Goal: Book appointment/travel/reservation

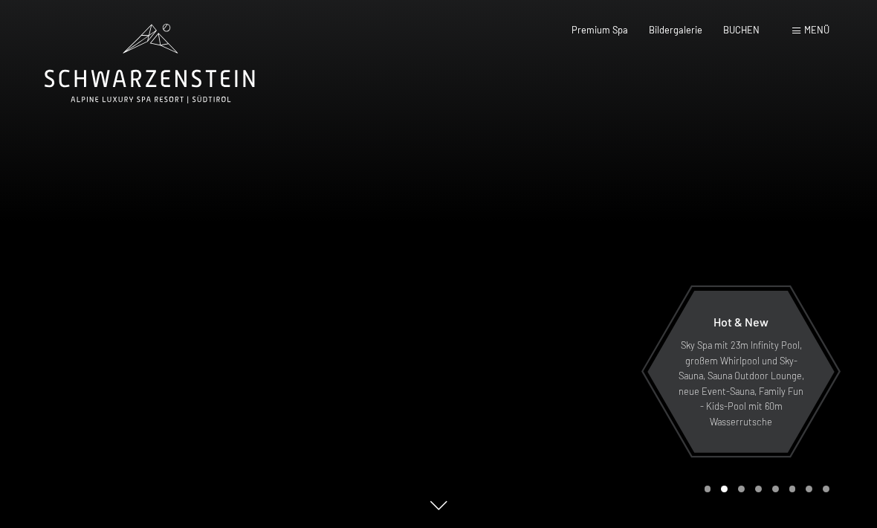
click at [811, 30] on span "Menü" at bounding box center [816, 30] width 25 height 12
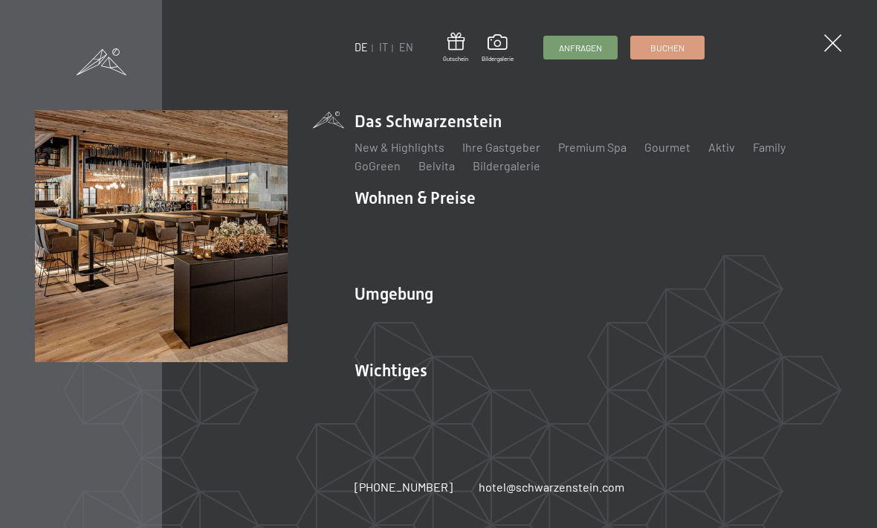
click at [374, 43] on ul "DE IT EN" at bounding box center [383, 47] width 59 height 15
click at [379, 53] on link "IT" at bounding box center [383, 47] width 9 height 13
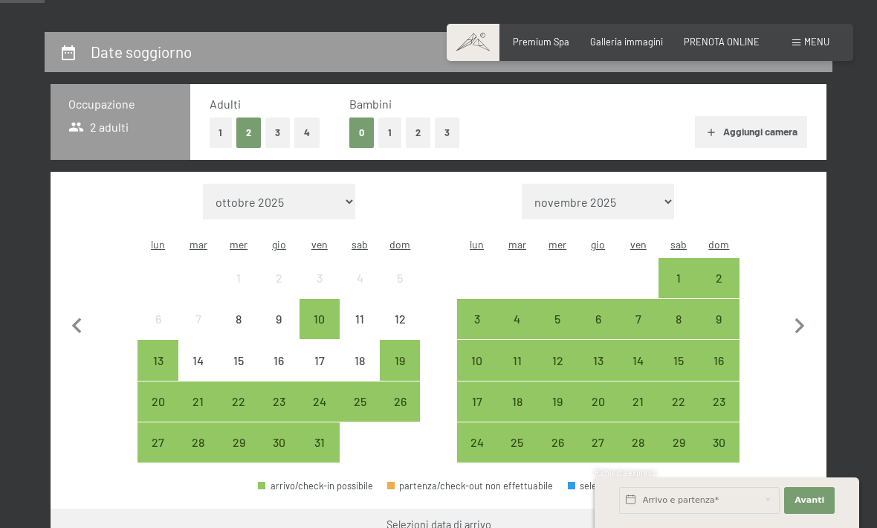
scroll to position [262, 0]
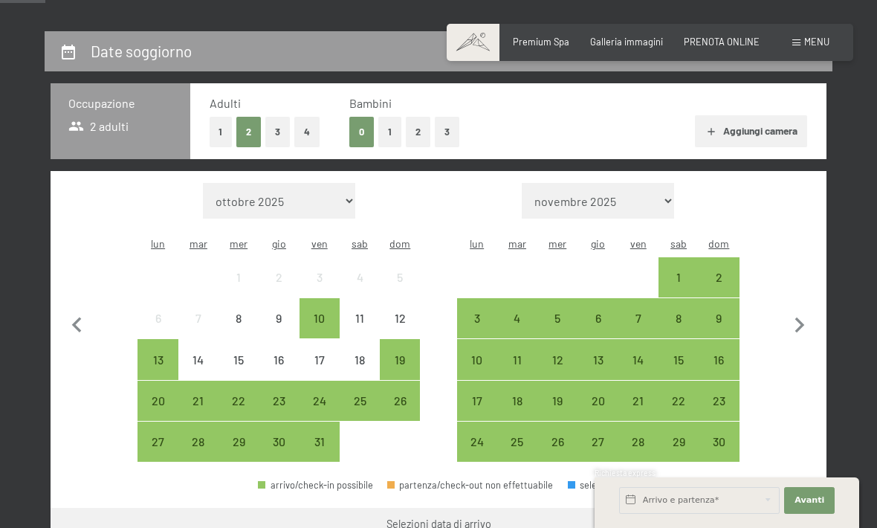
click at [809, 322] on icon "button" at bounding box center [799, 325] width 31 height 31
select select "[DATE]"
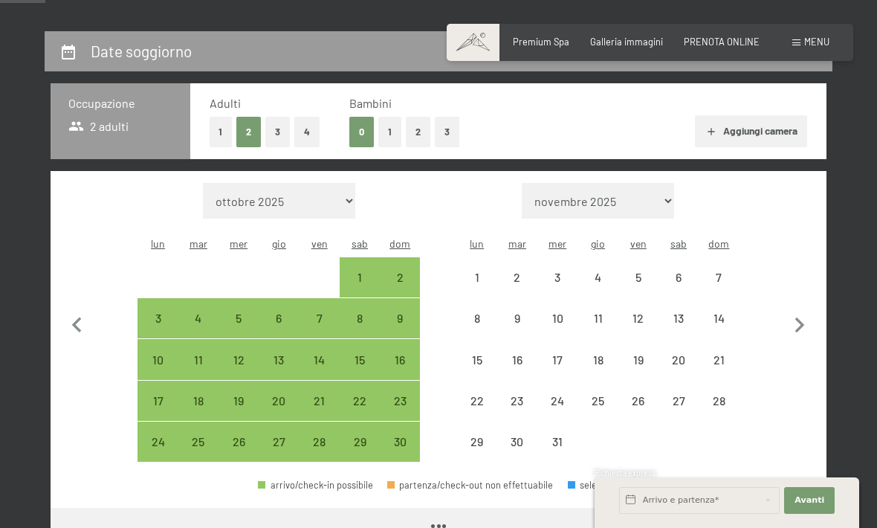
select select "[DATE]"
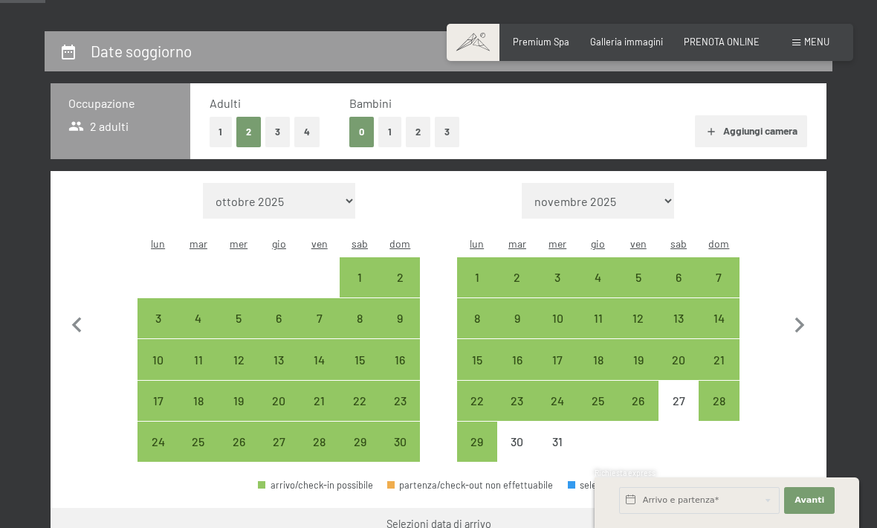
click at [646, 271] on div "5" at bounding box center [638, 289] width 37 height 37
select select "[DATE]"
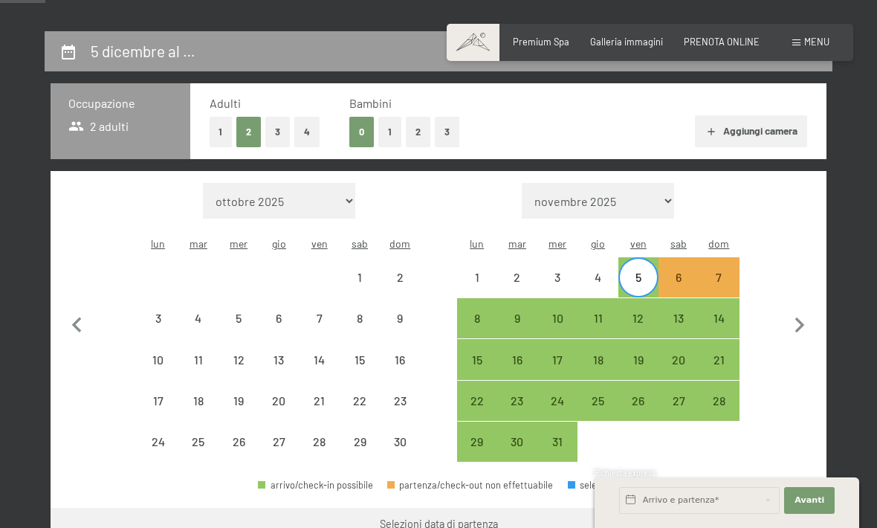
click at [473, 312] on div "8" at bounding box center [476, 330] width 37 height 37
select select "[DATE]"
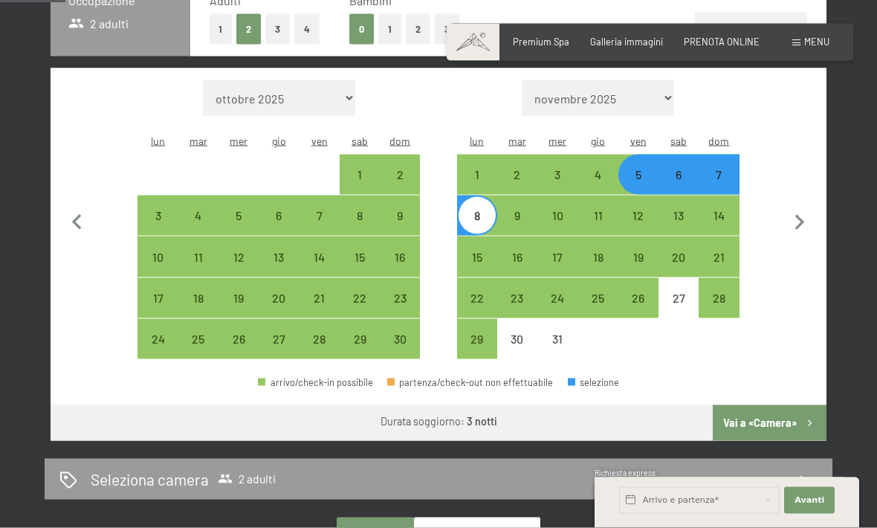
scroll to position [367, 0]
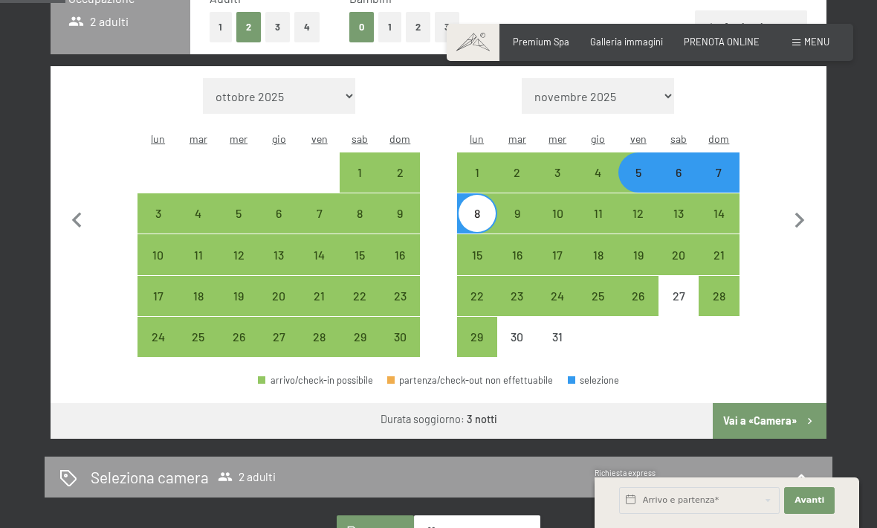
click at [780, 409] on button "Vai a «Camera»" at bounding box center [770, 421] width 114 height 36
select select "[DATE]"
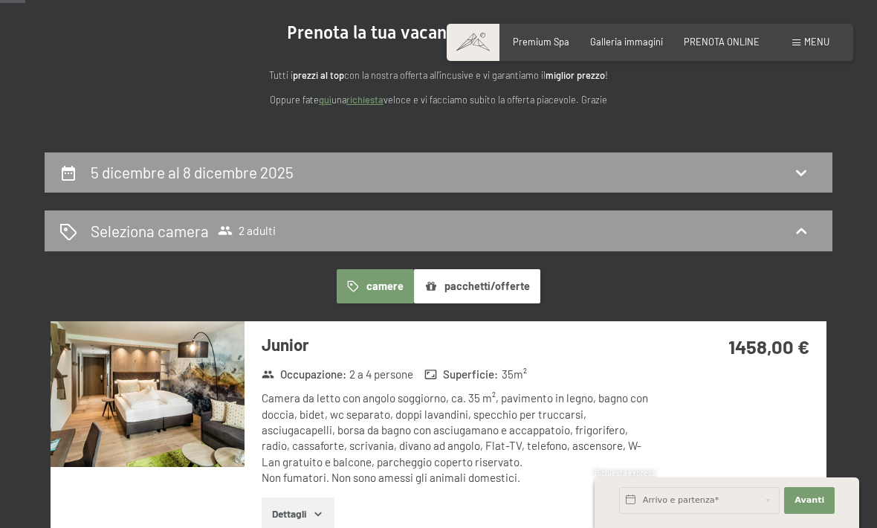
scroll to position [122, 0]
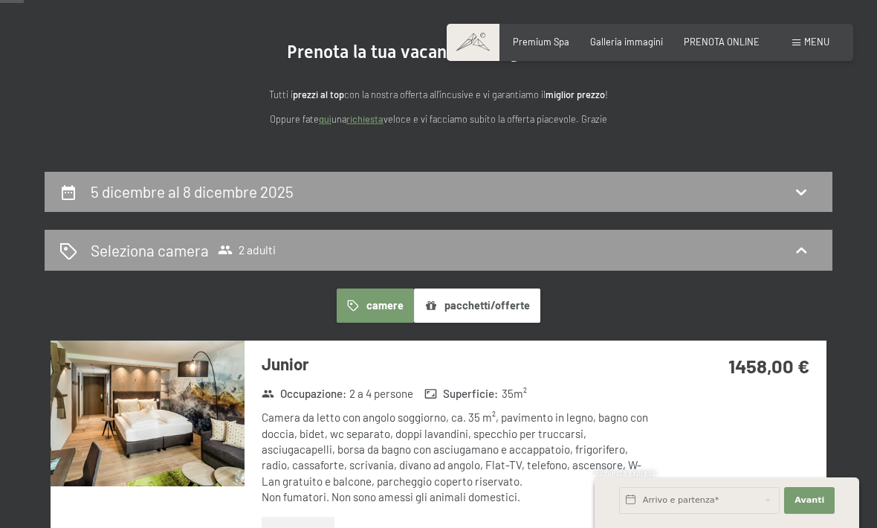
click at [470, 299] on button "pacchetti/offerte" at bounding box center [477, 305] width 126 height 34
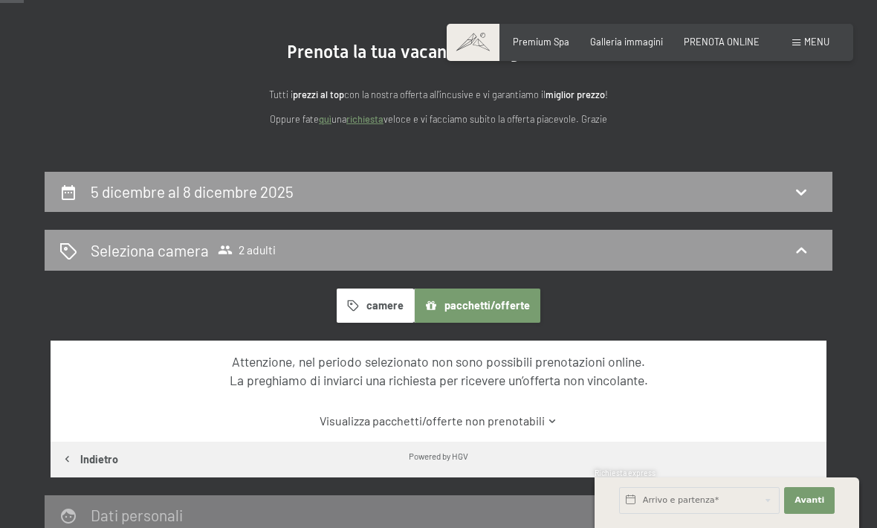
click at [374, 305] on button "camere" at bounding box center [375, 305] width 77 height 34
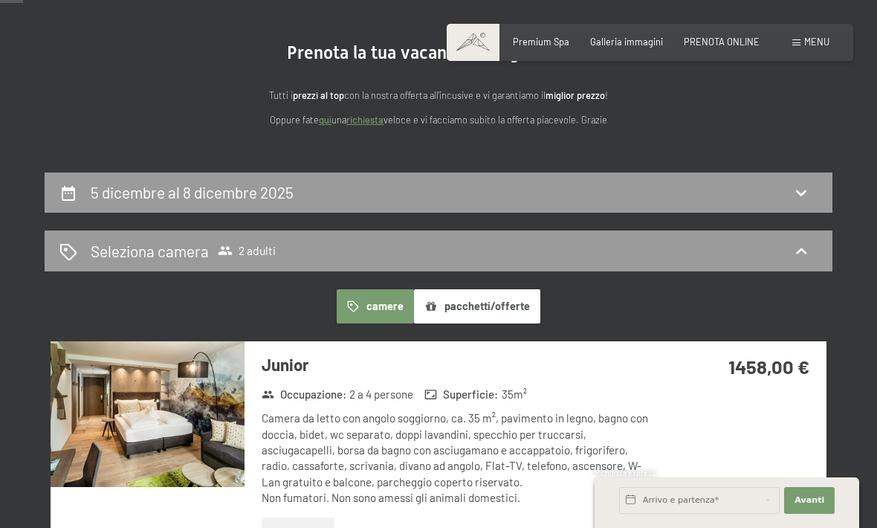
scroll to position [120, 0]
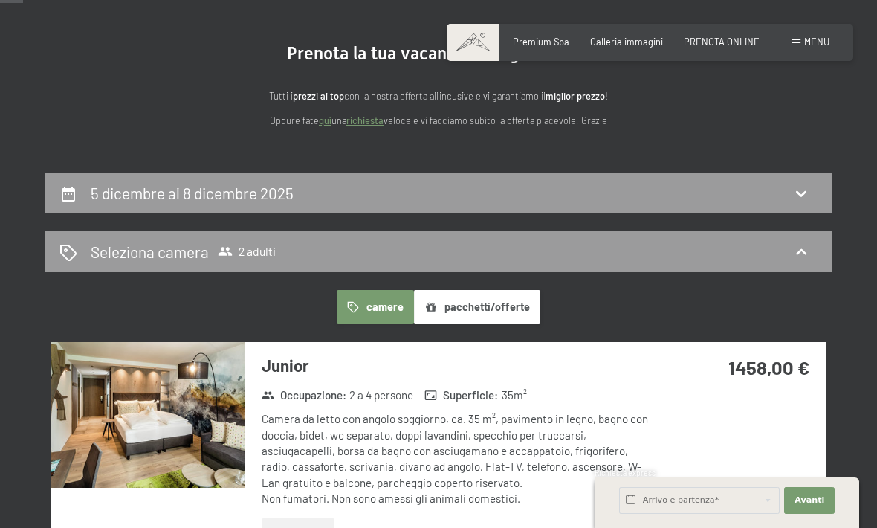
click at [808, 195] on icon at bounding box center [801, 193] width 18 height 18
select select "[DATE]"
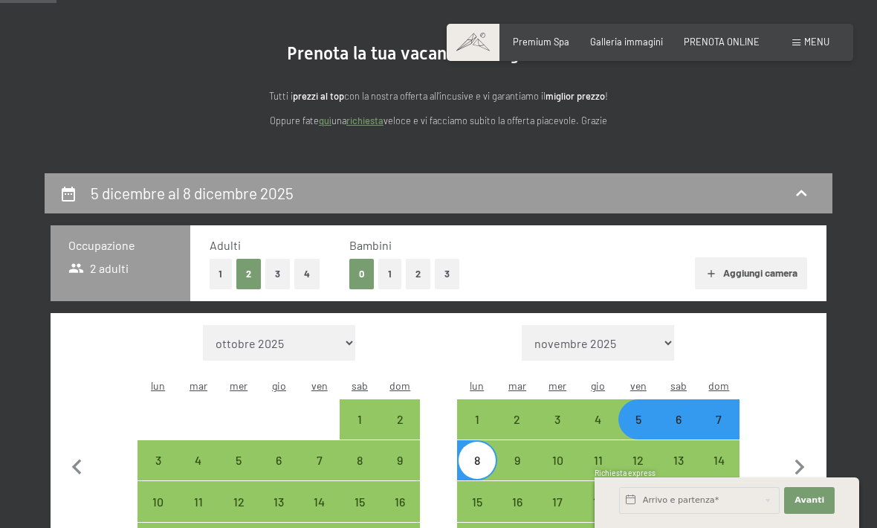
scroll to position [292, 0]
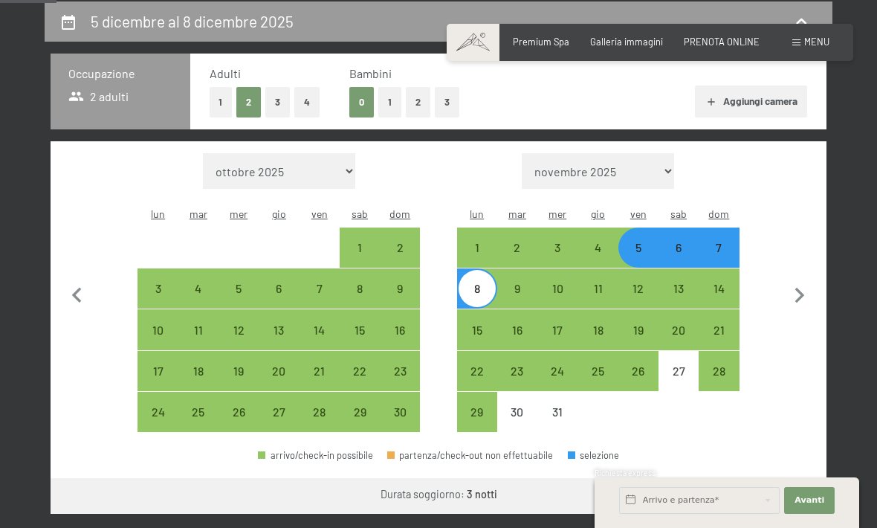
click at [637, 241] on div "5" at bounding box center [638, 259] width 37 height 37
select select "[DATE]"
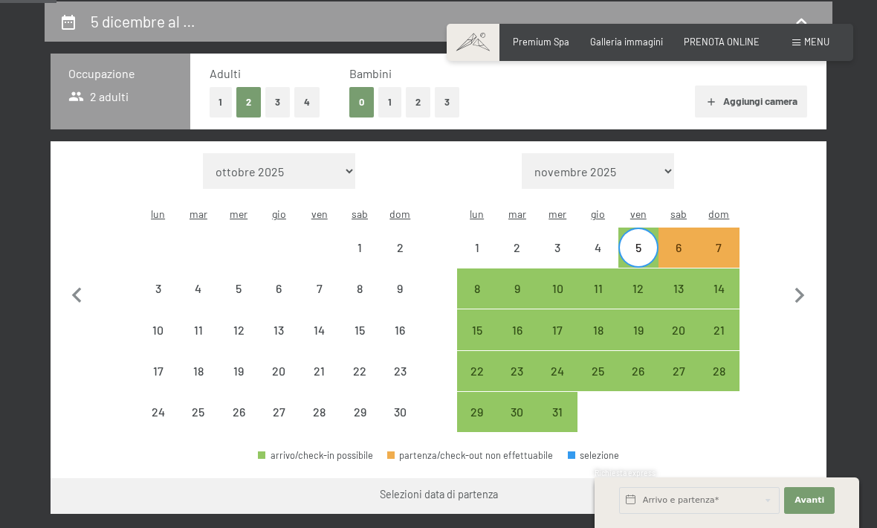
click at [521, 282] on div "9" at bounding box center [517, 300] width 37 height 37
select select "[DATE]"
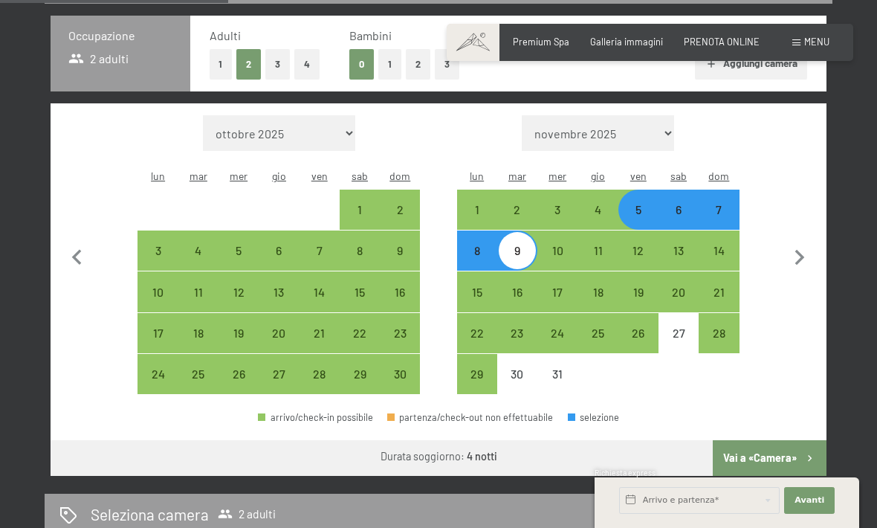
click at [773, 449] on button "Vai a «Camera»" at bounding box center [770, 458] width 114 height 36
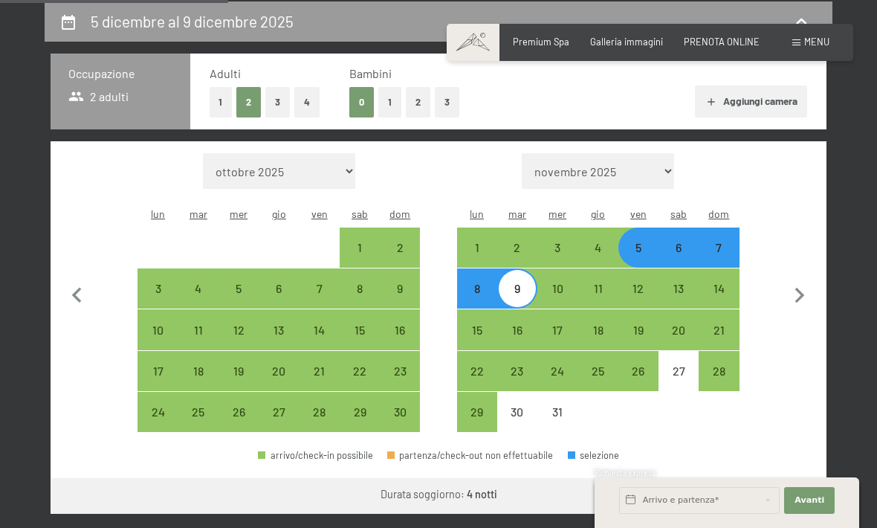
select select "[DATE]"
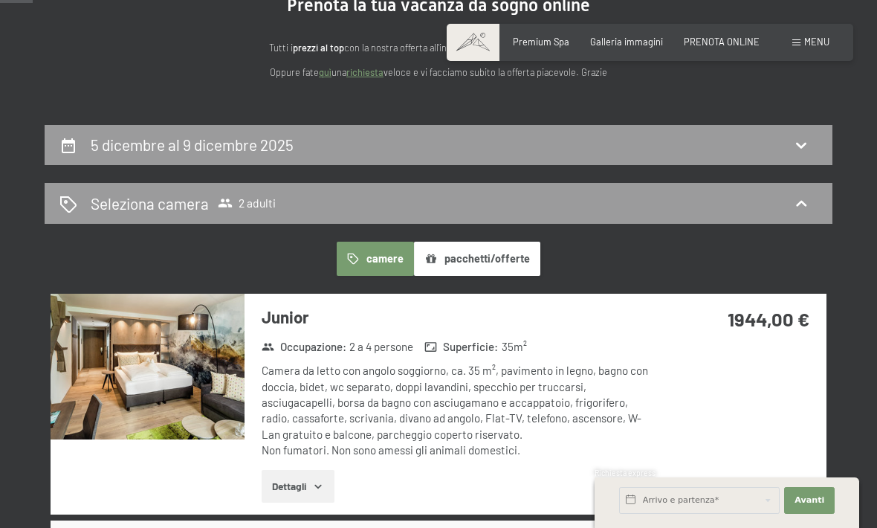
scroll to position [167, 0]
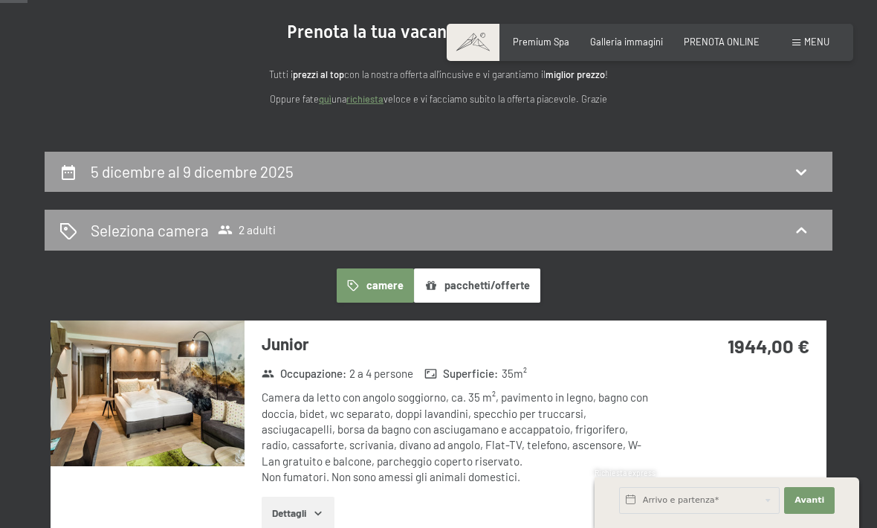
click at [131, 166] on h2 "5 dicembre al 9 dicembre 2025" at bounding box center [192, 171] width 203 height 19
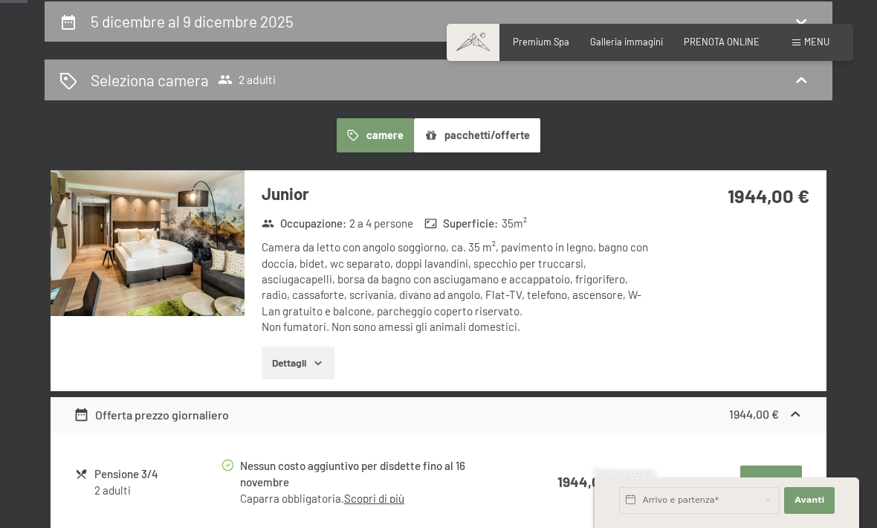
select select "[DATE]"
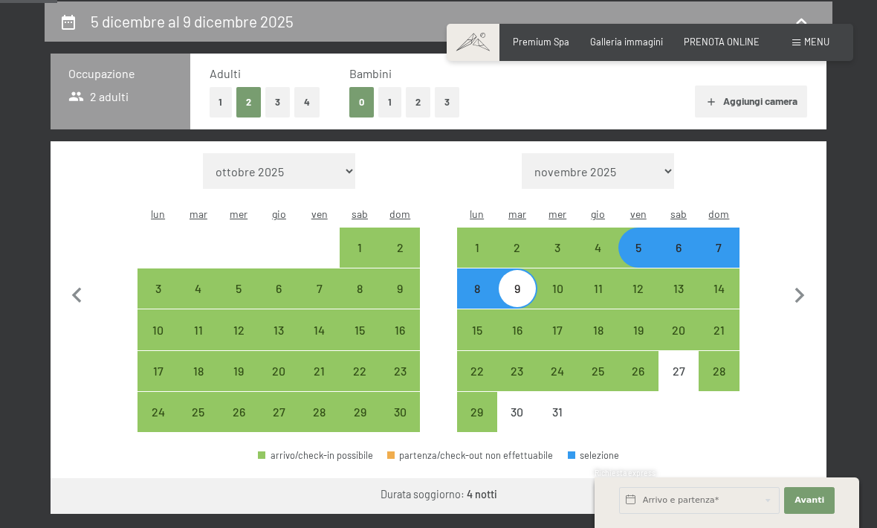
click at [722, 229] on div "7" at bounding box center [718, 247] width 37 height 37
select select "[DATE]"
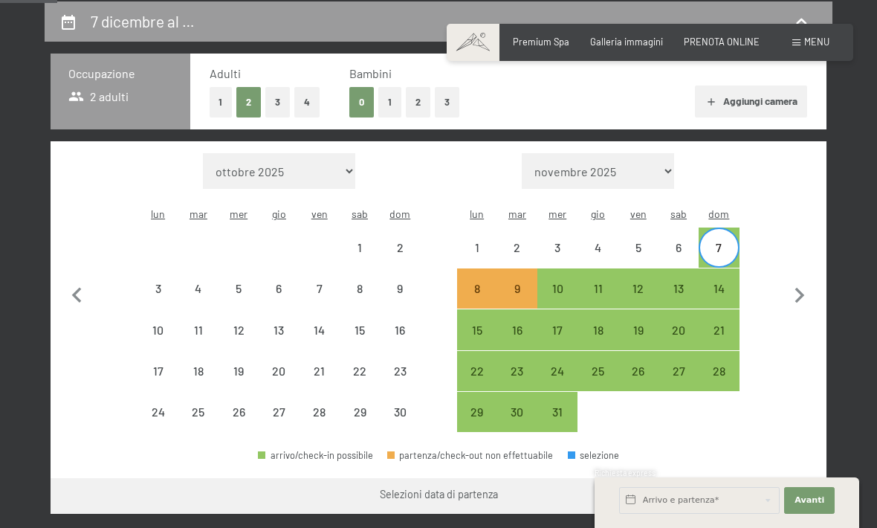
click at [640, 282] on div "12" at bounding box center [638, 300] width 37 height 37
select select "[DATE]"
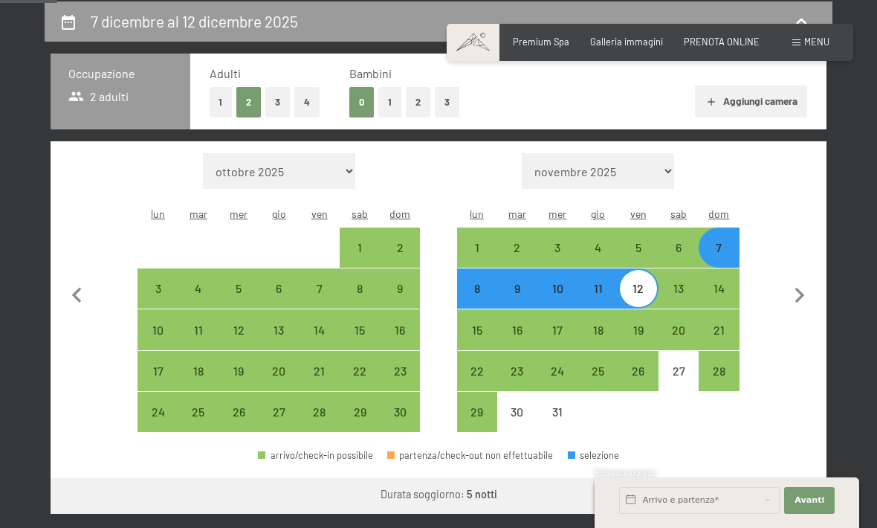
click at [779, 484] on button "Vai a «Camera»" at bounding box center [770, 496] width 114 height 36
select select "[DATE]"
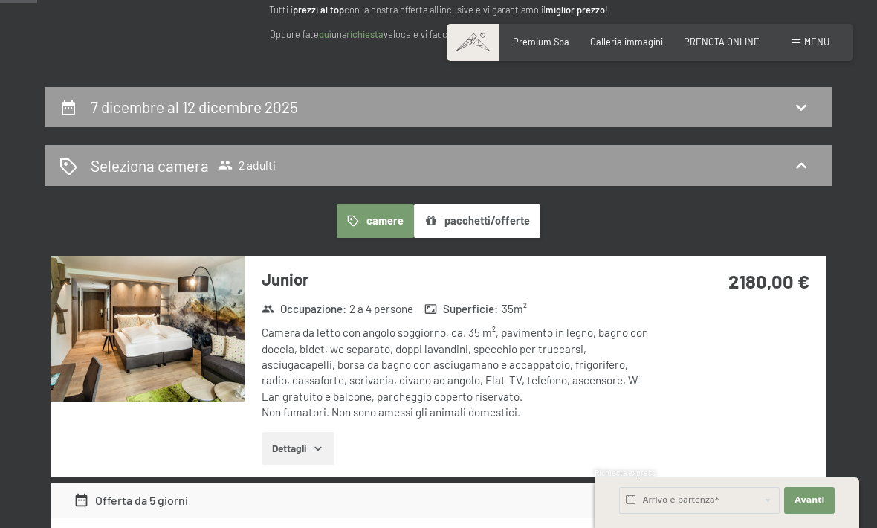
scroll to position [206, 0]
click at [502, 215] on button "pacchetti/offerte" at bounding box center [477, 221] width 126 height 34
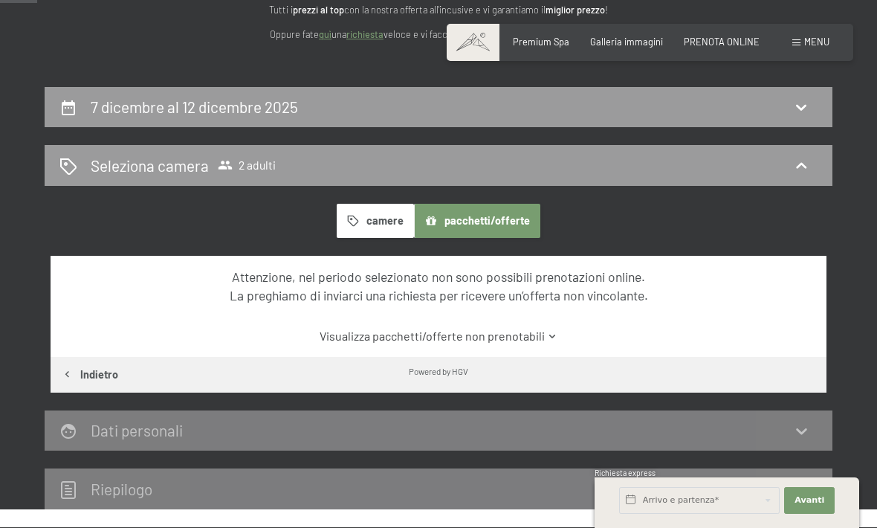
click at [363, 214] on button "camere" at bounding box center [375, 221] width 77 height 34
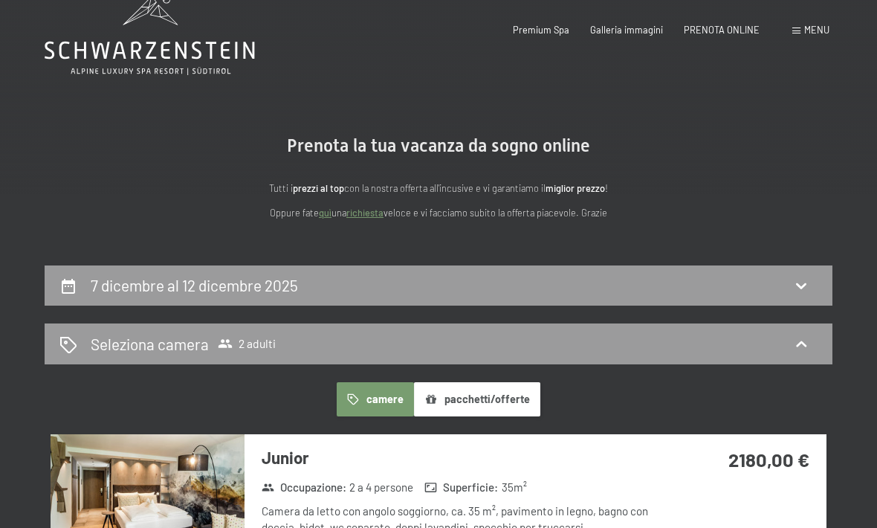
scroll to position [0, 0]
